Goal: Find specific page/section: Find specific page/section

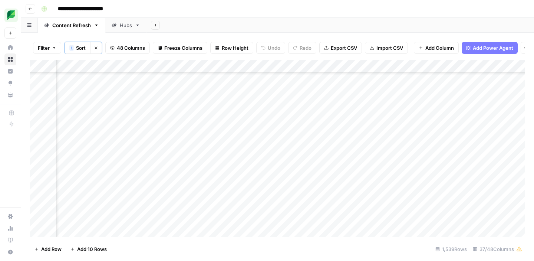
scroll to position [1018, 779]
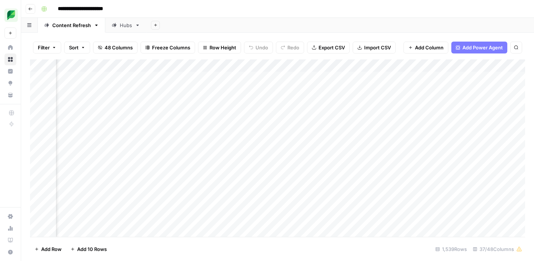
scroll to position [0, 423]
click at [286, 66] on div "Add Column" at bounding box center [277, 147] width 495 height 177
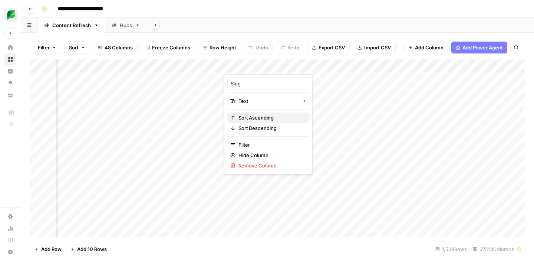
click at [261, 121] on span "Sort Ascending" at bounding box center [270, 117] width 65 height 7
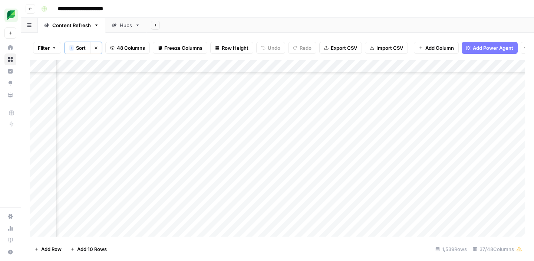
scroll to position [992, 798]
click at [309, 145] on div "Add Column" at bounding box center [277, 148] width 495 height 177
click at [283, 149] on div "Add Column" at bounding box center [277, 148] width 495 height 177
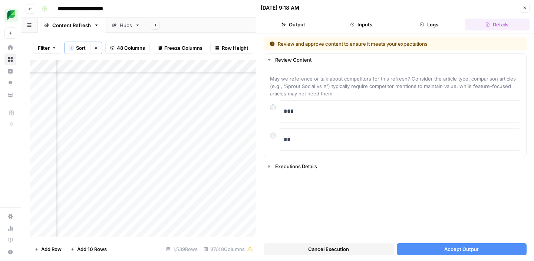
click at [417, 251] on button "Accept Output" at bounding box center [462, 249] width 130 height 12
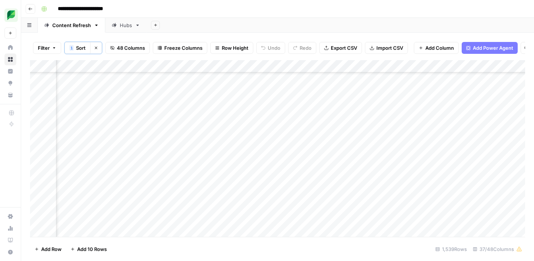
scroll to position [992, 691]
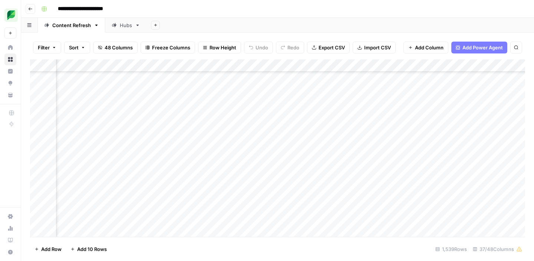
scroll to position [258, 975]
click at [56, 47] on icon "button" at bounding box center [54, 47] width 4 height 4
click at [514, 49] on icon "button" at bounding box center [516, 47] width 4 height 4
type input "**********"
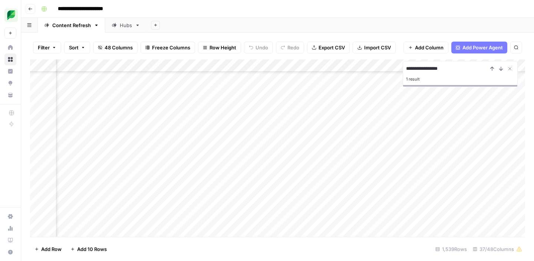
click at [412, 79] on div "1 result" at bounding box center [460, 79] width 108 height 9
click at [416, 80] on div "1 result" at bounding box center [460, 79] width 108 height 9
click at [407, 80] on div "1 result" at bounding box center [460, 79] width 108 height 9
click at [442, 68] on input "**********" at bounding box center [447, 68] width 82 height 9
click at [414, 79] on div "1 result" at bounding box center [460, 79] width 108 height 9
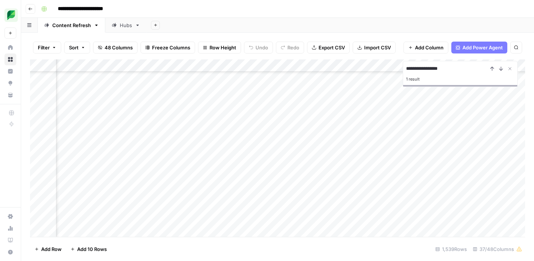
click at [411, 79] on div "1 result" at bounding box center [460, 79] width 108 height 9
click at [496, 65] on button "Previous Result" at bounding box center [492, 68] width 9 height 9
